Goal: Task Accomplishment & Management: Use online tool/utility

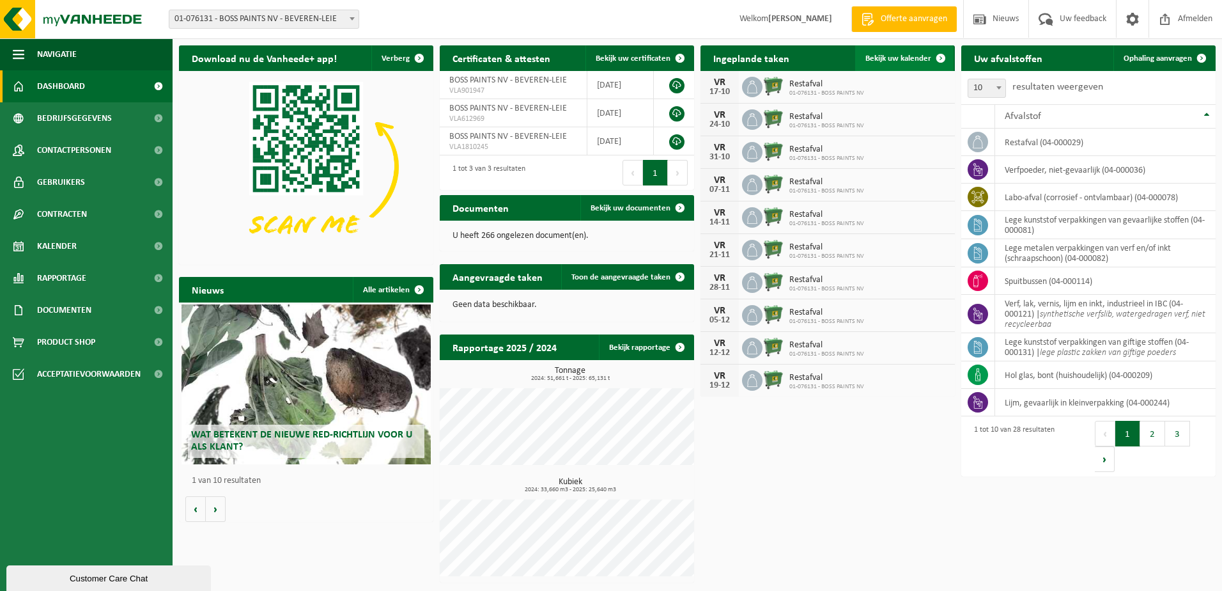
click at [905, 58] on span "Bekijk uw kalender" at bounding box center [899, 58] width 66 height 8
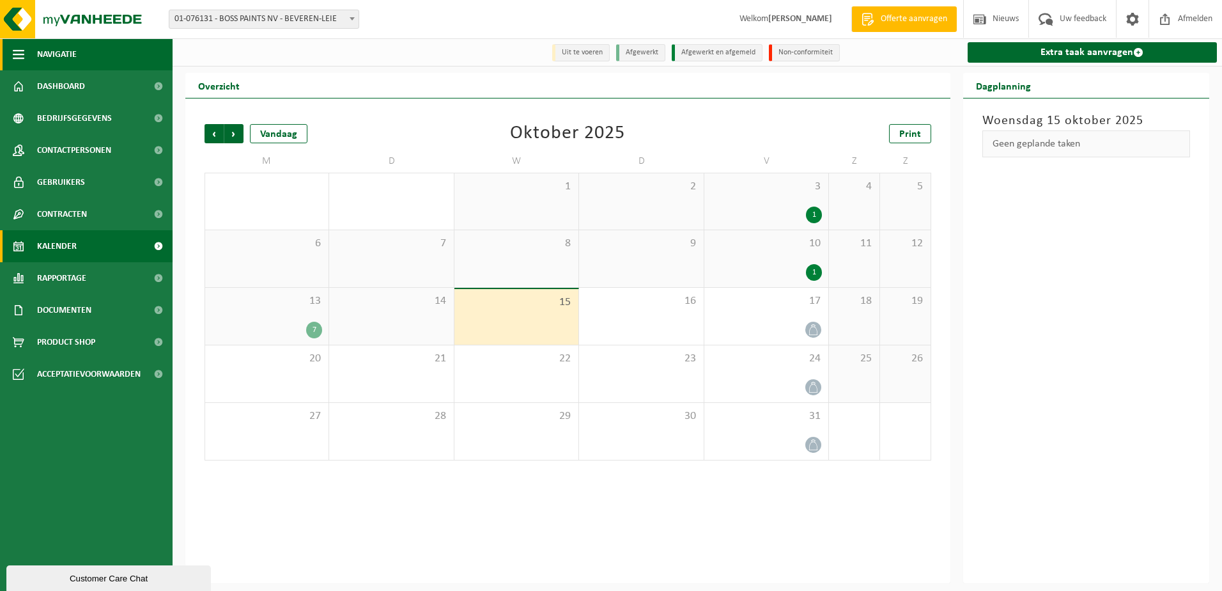
click at [33, 53] on button "Navigatie" at bounding box center [86, 54] width 173 height 32
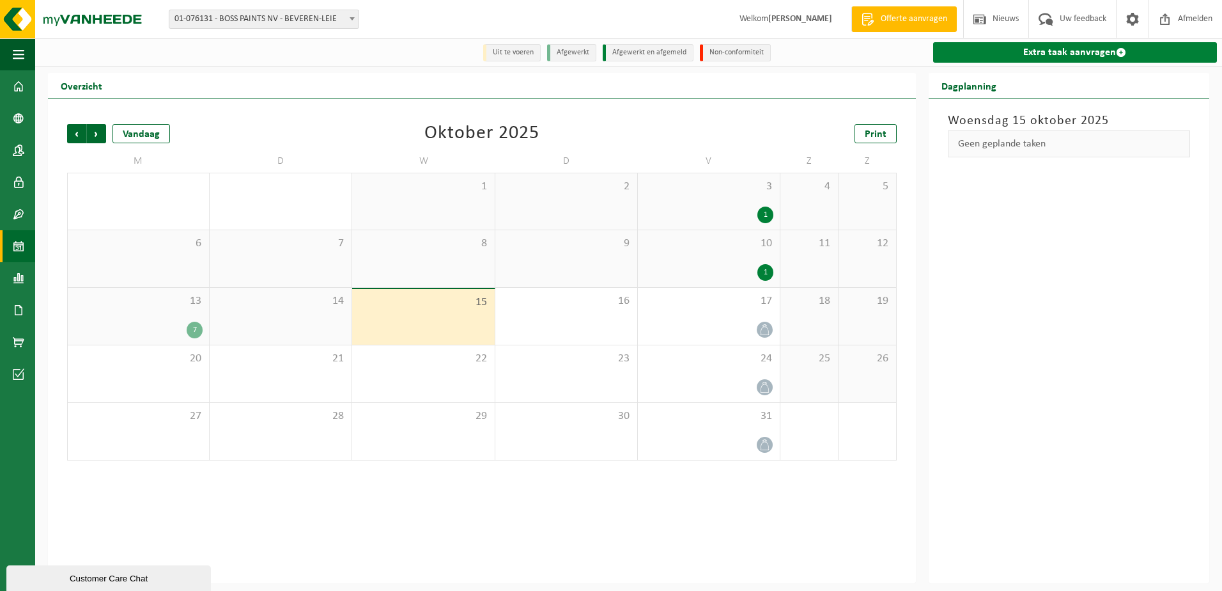
click at [1054, 51] on link "Extra taak aanvragen" at bounding box center [1075, 52] width 284 height 20
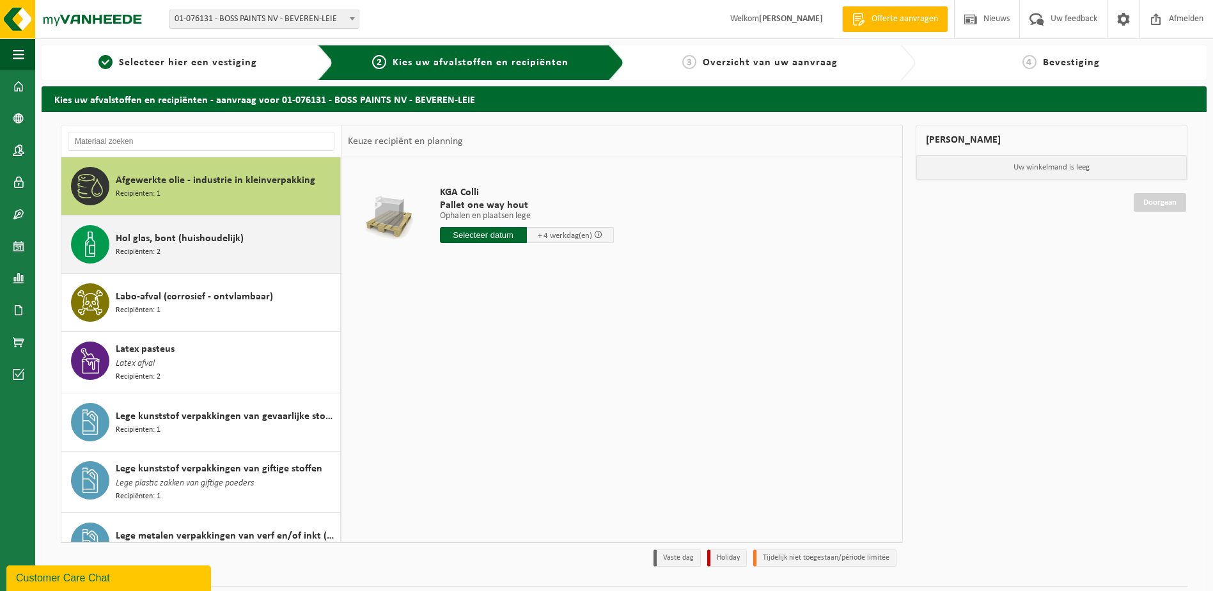
click at [226, 238] on span "Hol glas, bont (huishoudelijk)" at bounding box center [180, 238] width 128 height 15
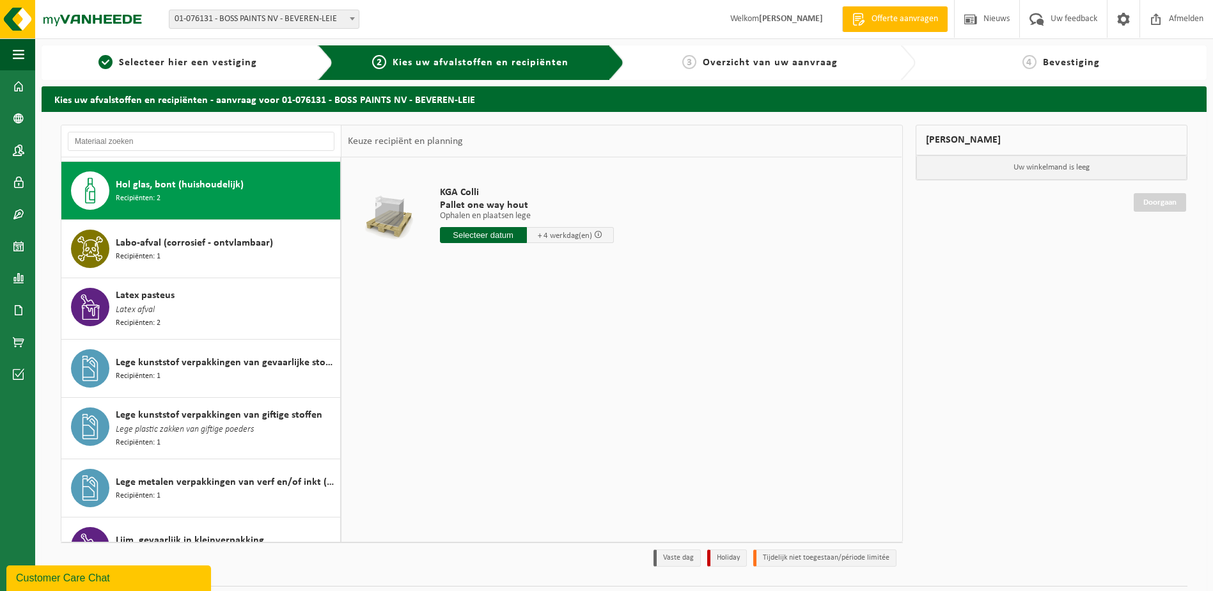
scroll to position [58, 0]
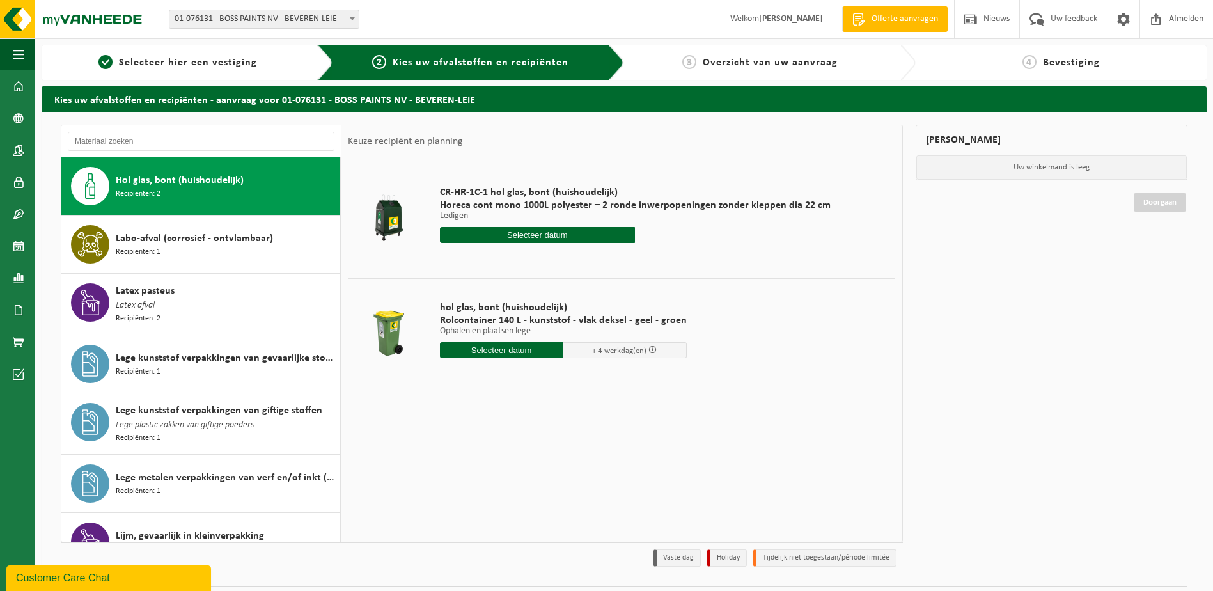
click at [501, 352] on input "text" at bounding box center [501, 350] width 123 height 16
click at [498, 483] on div "22" at bounding box center [496, 484] width 22 height 20
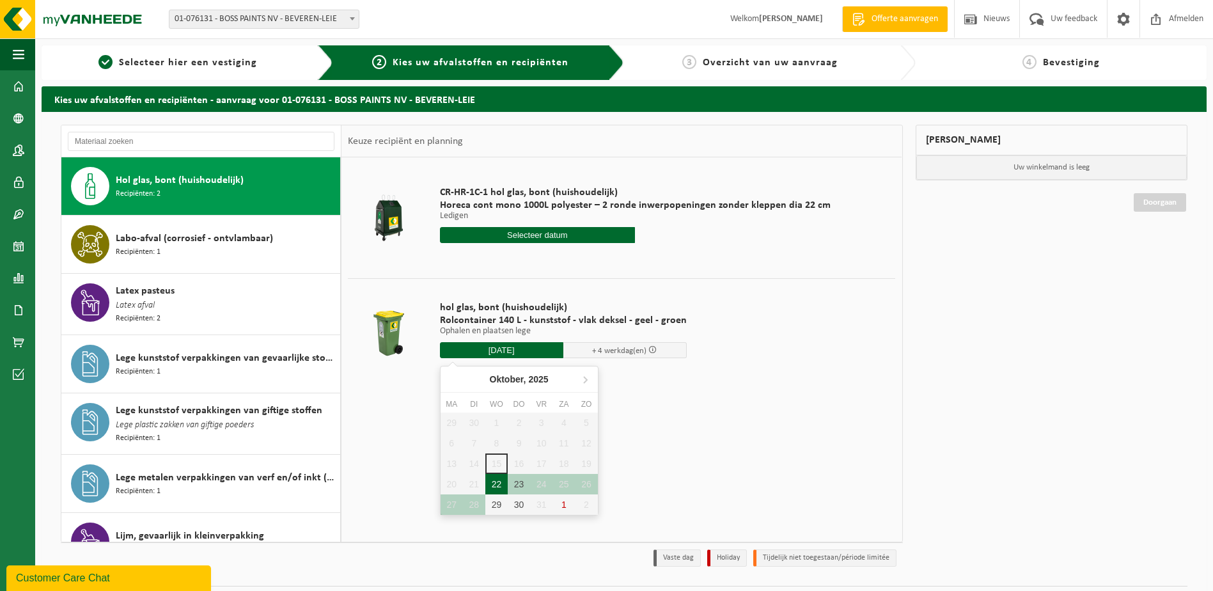
type input "Van 2025-10-22"
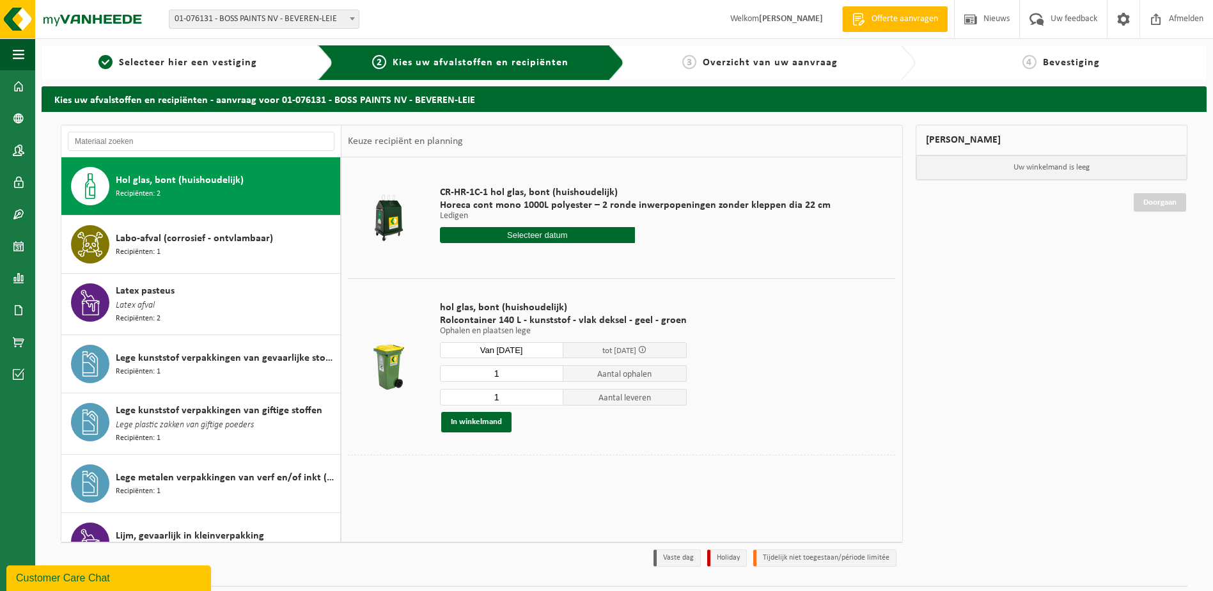
click at [510, 400] on input "1" at bounding box center [501, 397] width 123 height 17
type input "0"
click at [547, 441] on div "hol glas, bont (huishoudelijk) Rolcontainer 140 L - kunststof - vlak deksel - g…" at bounding box center [564, 366] width 260 height 157
click at [464, 423] on button "In winkelmand" at bounding box center [476, 422] width 70 height 20
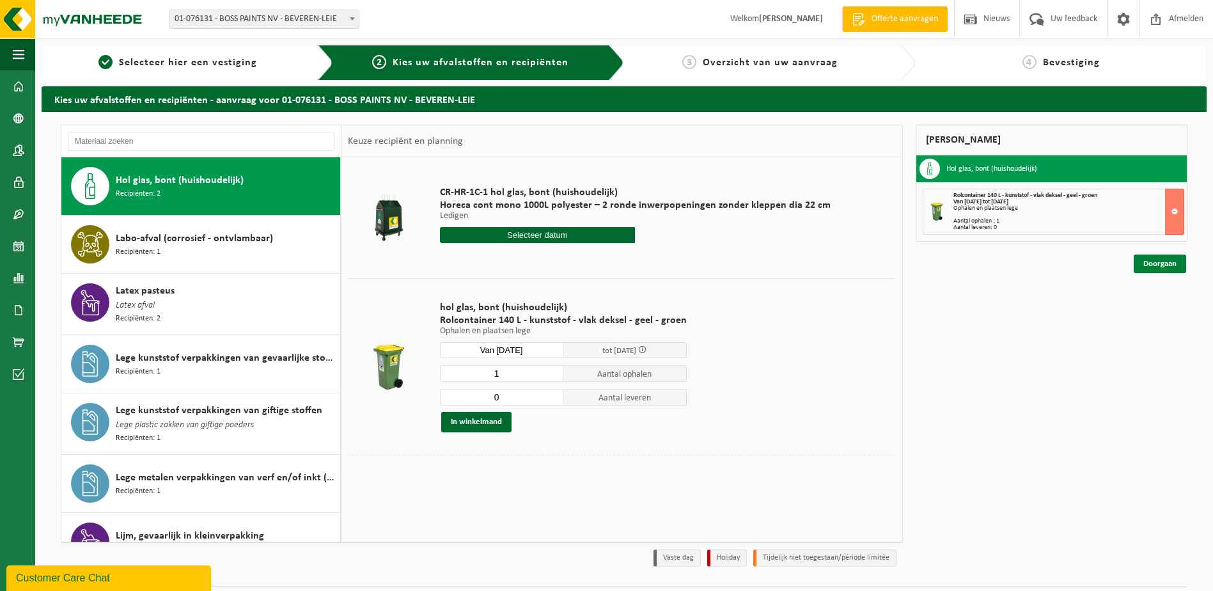
click at [1166, 265] on link "Doorgaan" at bounding box center [1160, 263] width 52 height 19
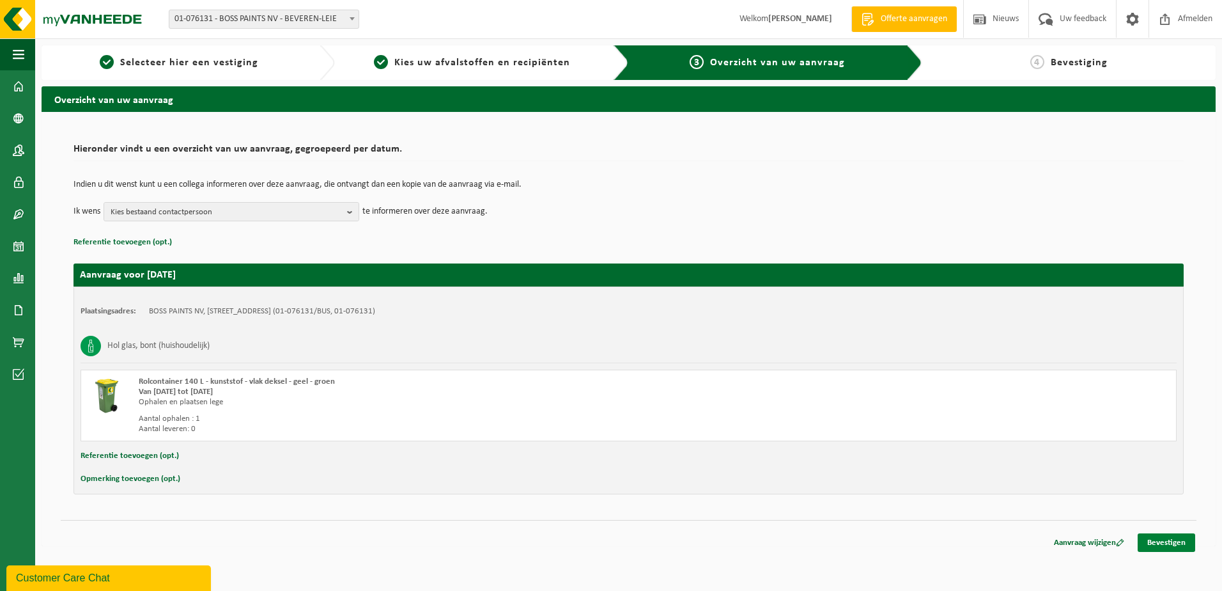
click at [1160, 541] on link "Bevestigen" at bounding box center [1167, 542] width 58 height 19
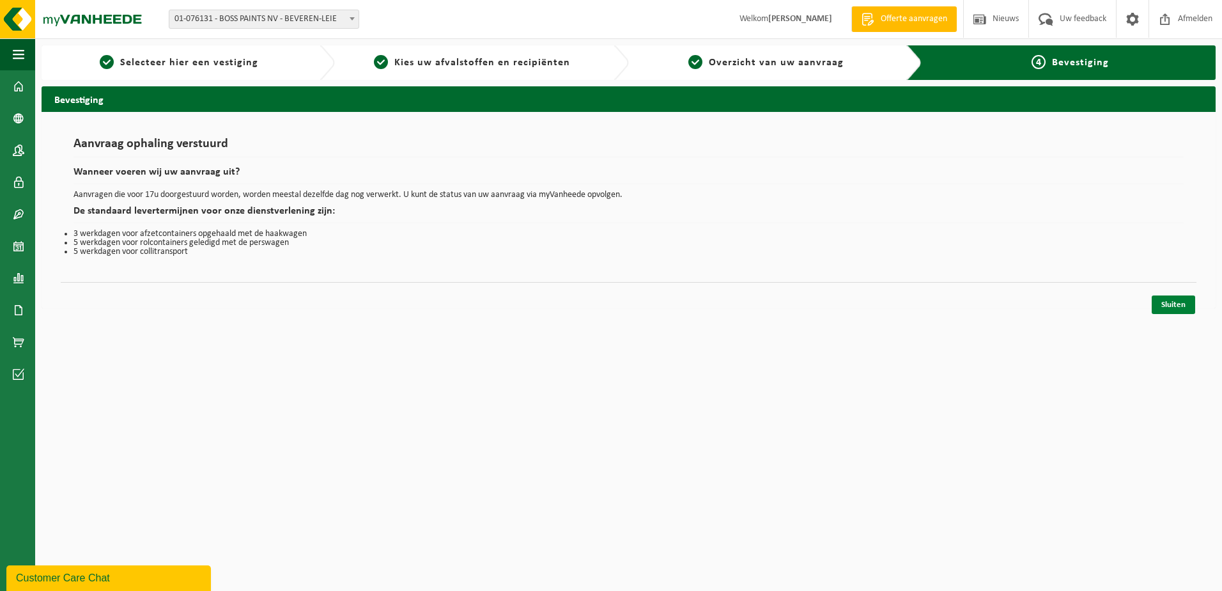
click at [1182, 303] on link "Sluiten" at bounding box center [1173, 304] width 43 height 19
